Goal: Book appointment/travel/reservation

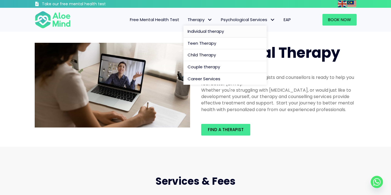
click at [202, 28] on span "Individual therapy" at bounding box center [206, 31] width 36 height 6
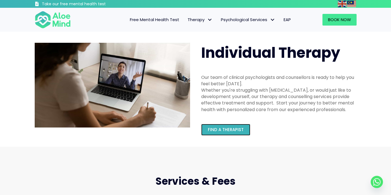
click at [233, 126] on link "Find a therapist" at bounding box center [225, 130] width 49 height 12
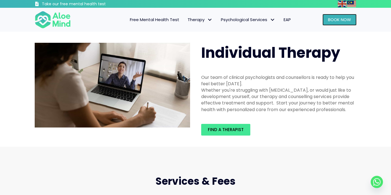
click at [338, 17] on span "Book Now" at bounding box center [339, 20] width 23 height 6
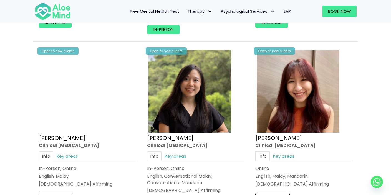
scroll to position [735, 0]
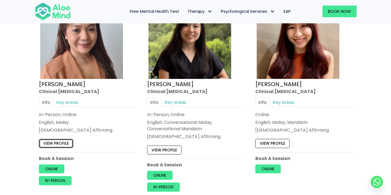
click at [60, 142] on link "View profile" at bounding box center [56, 143] width 34 height 9
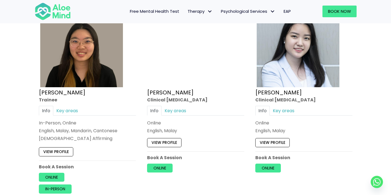
scroll to position [1556, 0]
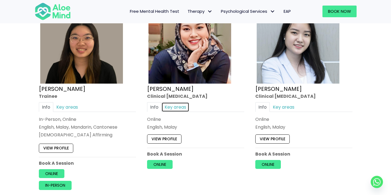
click at [185, 106] on link "Key areas" at bounding box center [176, 107] width 28 height 10
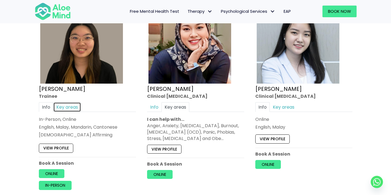
click at [66, 107] on link "Key areas" at bounding box center [67, 107] width 28 height 10
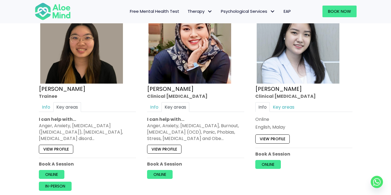
click at [285, 113] on div "Info Key areas Online English, Malay I can help with… Abuse, Academic, Addictio…" at bounding box center [303, 116] width 97 height 28
click at [287, 106] on link "Key areas" at bounding box center [284, 107] width 28 height 10
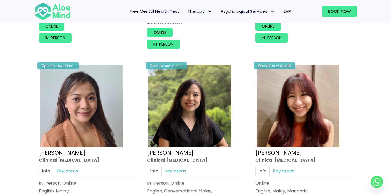
scroll to position [665, 0]
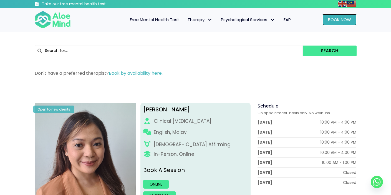
click at [329, 19] on span "Book Now" at bounding box center [339, 20] width 23 height 6
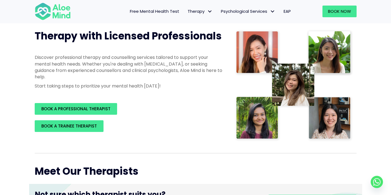
scroll to position [88, 0]
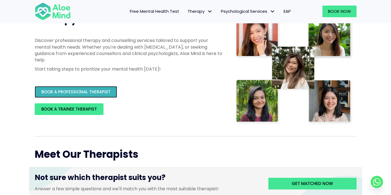
click at [90, 91] on span "BOOK A PROFESSIONAL THERAPIST" at bounding box center [75, 92] width 69 height 6
